Goal: Information Seeking & Learning: Learn about a topic

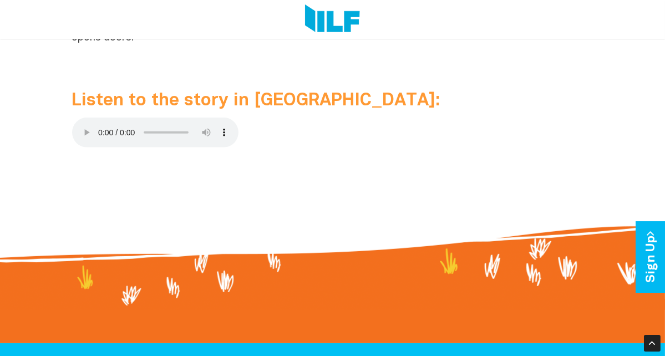
scroll to position [1116, 0]
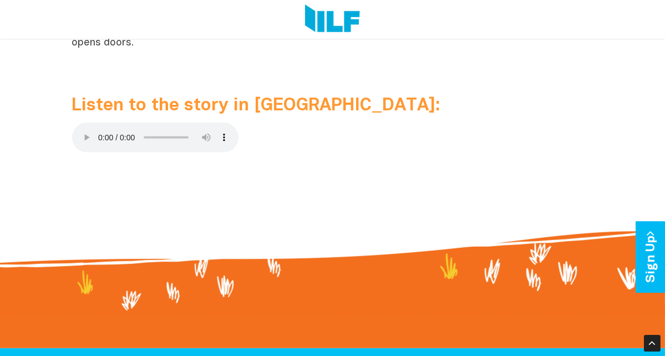
click at [203, 124] on p at bounding box center [332, 139] width 521 height 34
click at [122, 98] on span "Listen to the story in [GEOGRAPHIC_DATA]:" at bounding box center [256, 106] width 368 height 16
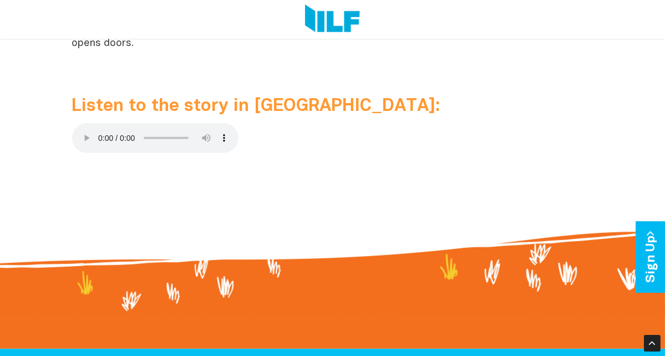
scroll to position [1116, 0]
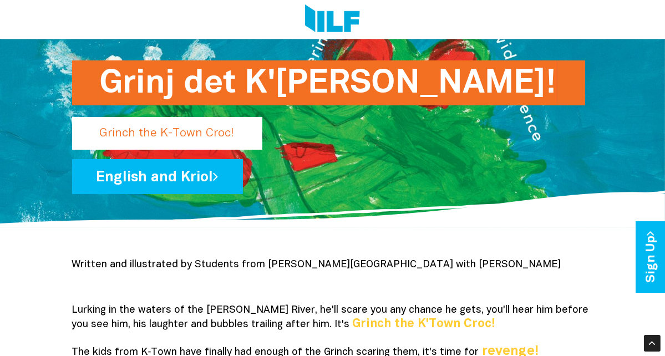
scroll to position [67, 0]
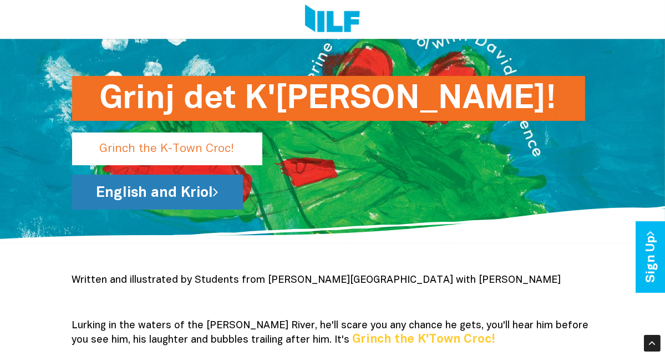
click at [126, 198] on link "English and Kriol" at bounding box center [157, 192] width 171 height 35
